Goal: Navigation & Orientation: Understand site structure

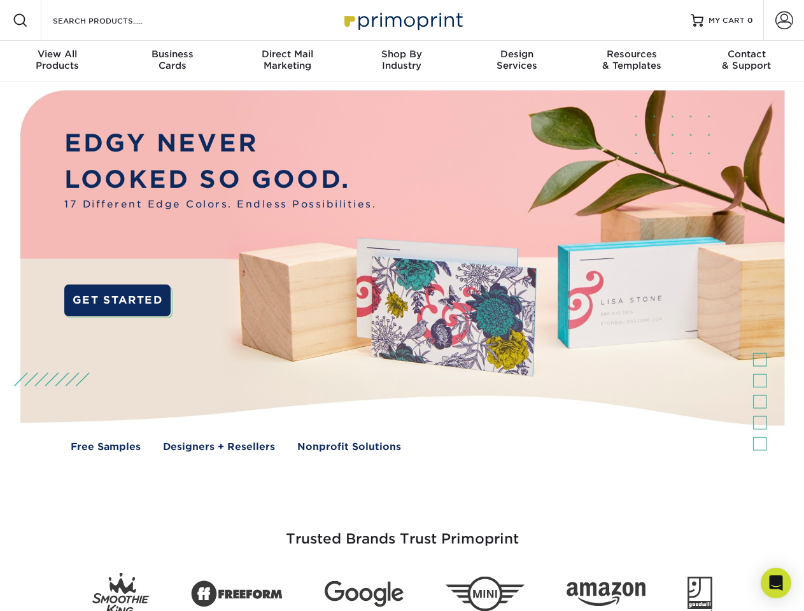
click at [402, 306] on img at bounding box center [402, 281] width 796 height 398
click at [20, 20] on span at bounding box center [20, 20] width 15 height 15
click at [784, 20] on span at bounding box center [785, 20] width 18 height 18
click at [57, 61] on div "View All Products" at bounding box center [57, 59] width 115 height 23
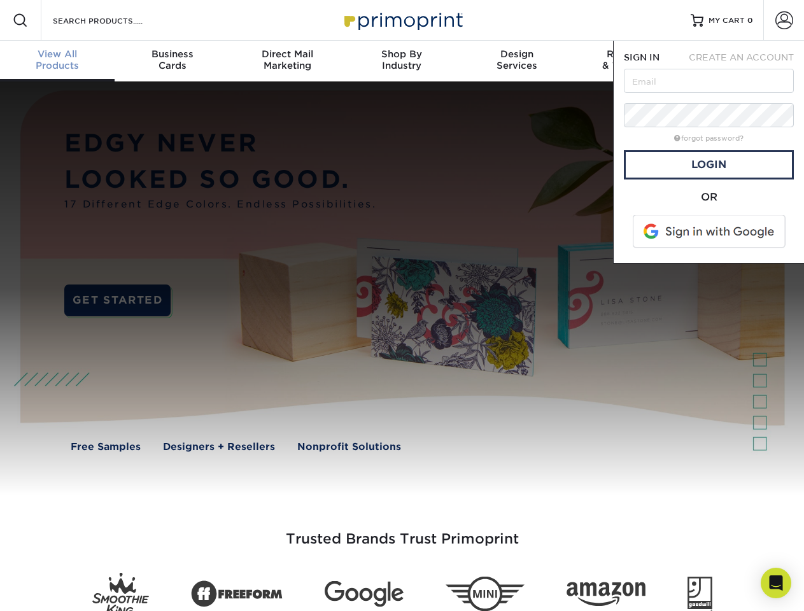
click at [172, 61] on div "Business Cards" at bounding box center [172, 59] width 115 height 23
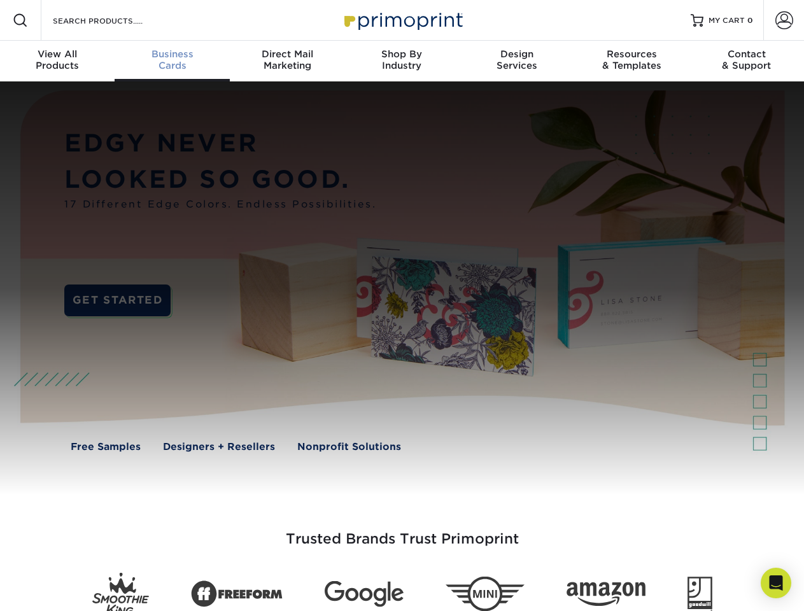
click at [287, 61] on div "Direct Mail Marketing" at bounding box center [287, 59] width 115 height 23
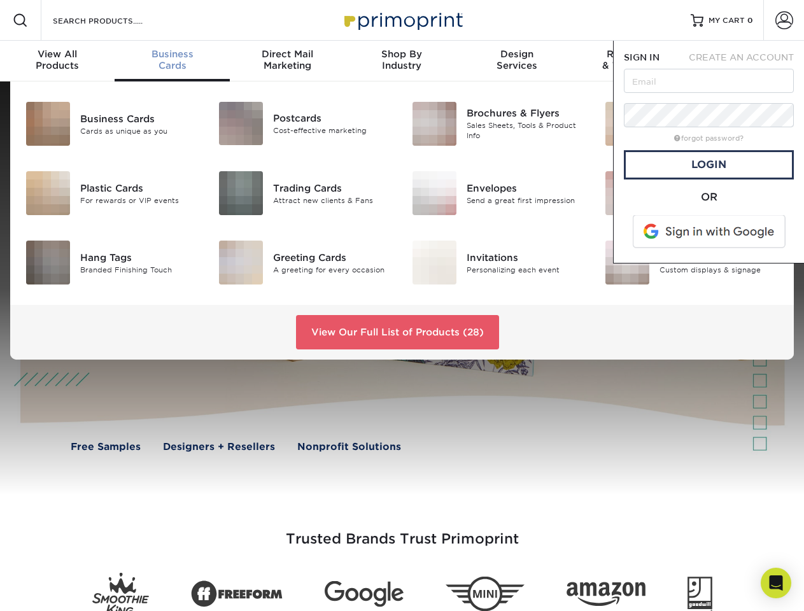
click at [402, 61] on div "Shop By Industry" at bounding box center [401, 59] width 115 height 23
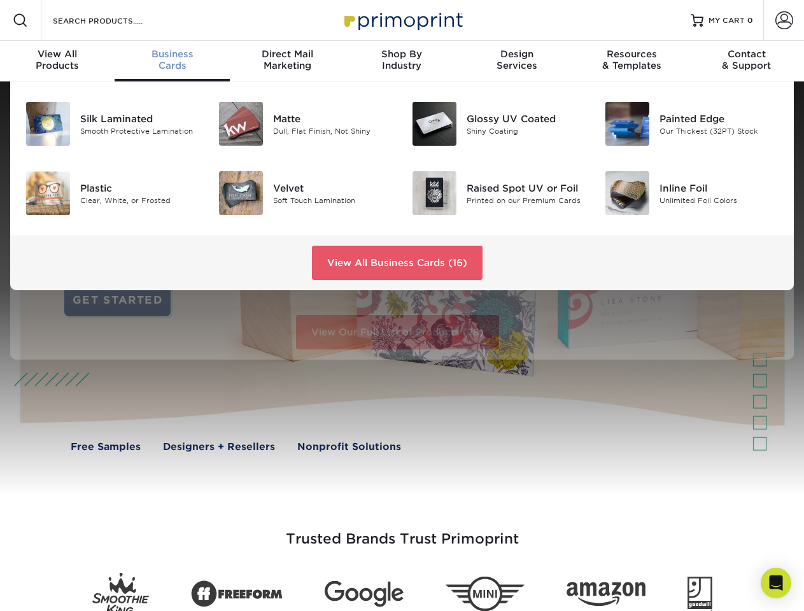
click at [517, 61] on div "Design Services" at bounding box center [517, 59] width 115 height 23
click at [632, 61] on span "SIGN IN" at bounding box center [642, 57] width 36 height 10
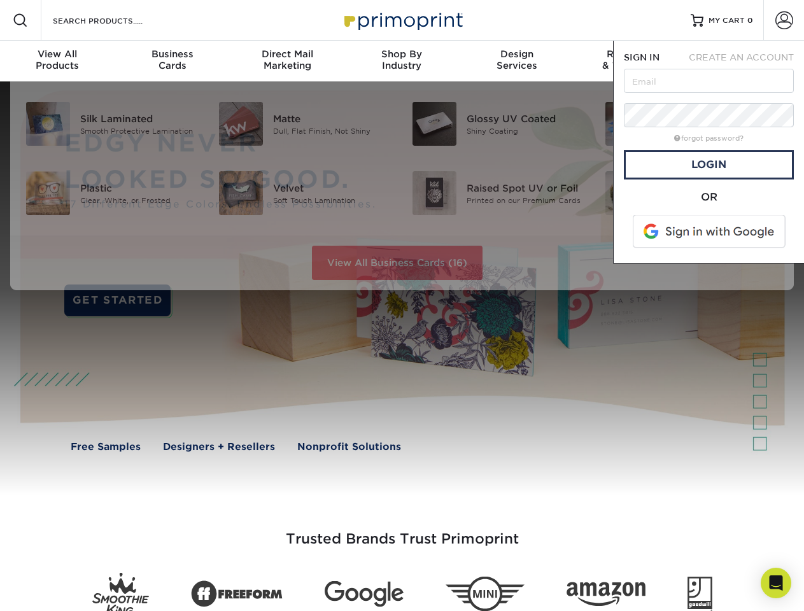
click at [747, 61] on div "Contact & Support" at bounding box center [747, 59] width 115 height 23
